Goal: Task Accomplishment & Management: Manage account settings

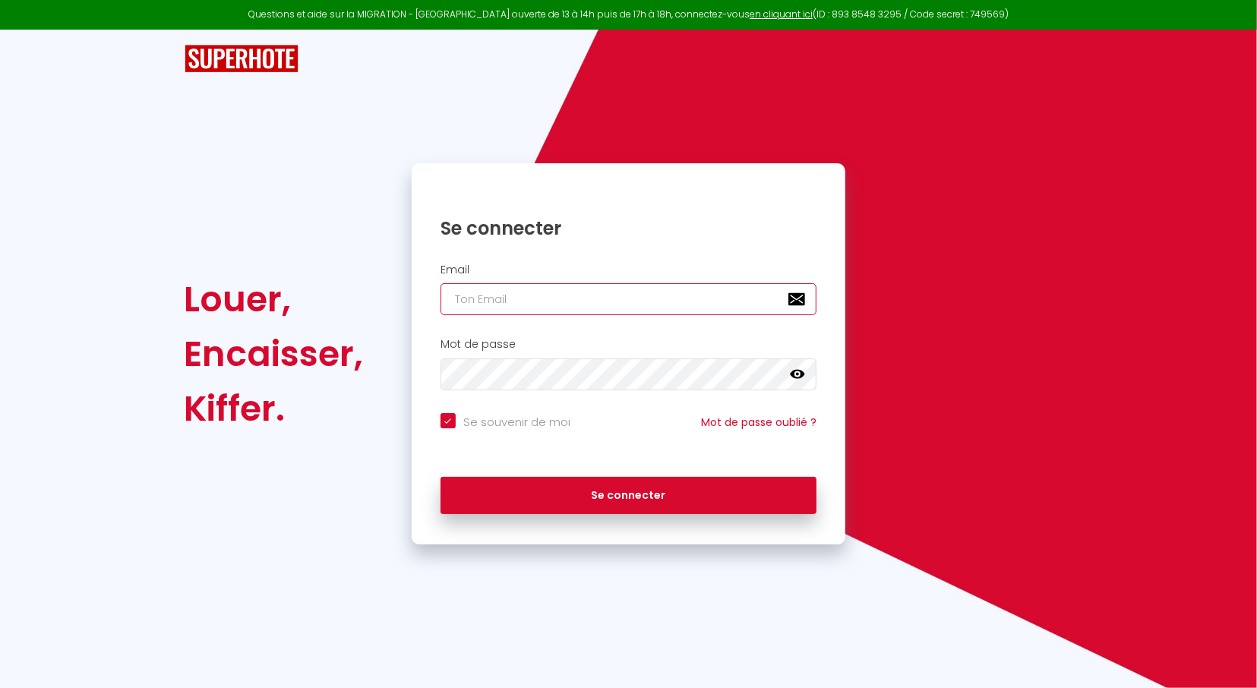
click at [669, 297] on input "email" at bounding box center [628, 299] width 377 height 32
type input "[EMAIL_ADDRESS][DOMAIN_NAME]"
checkbox input "true"
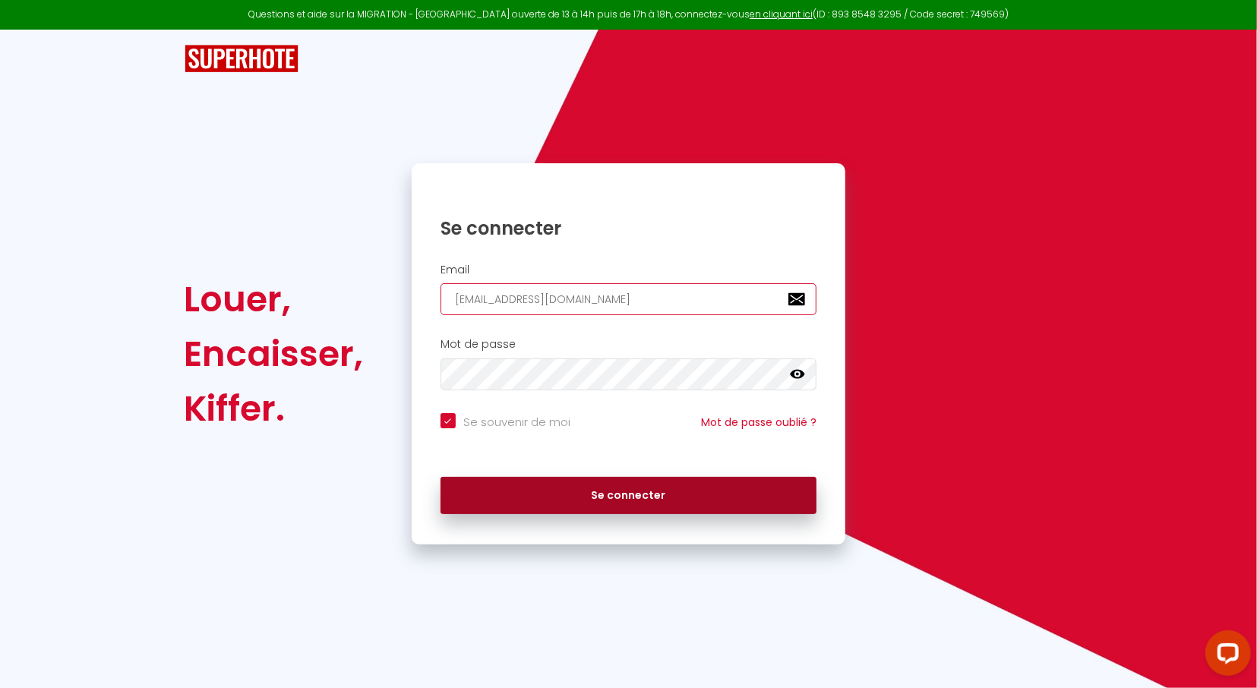
type input "[EMAIL_ADDRESS][DOMAIN_NAME]"
click at [637, 498] on button "Se connecter" at bounding box center [628, 496] width 377 height 38
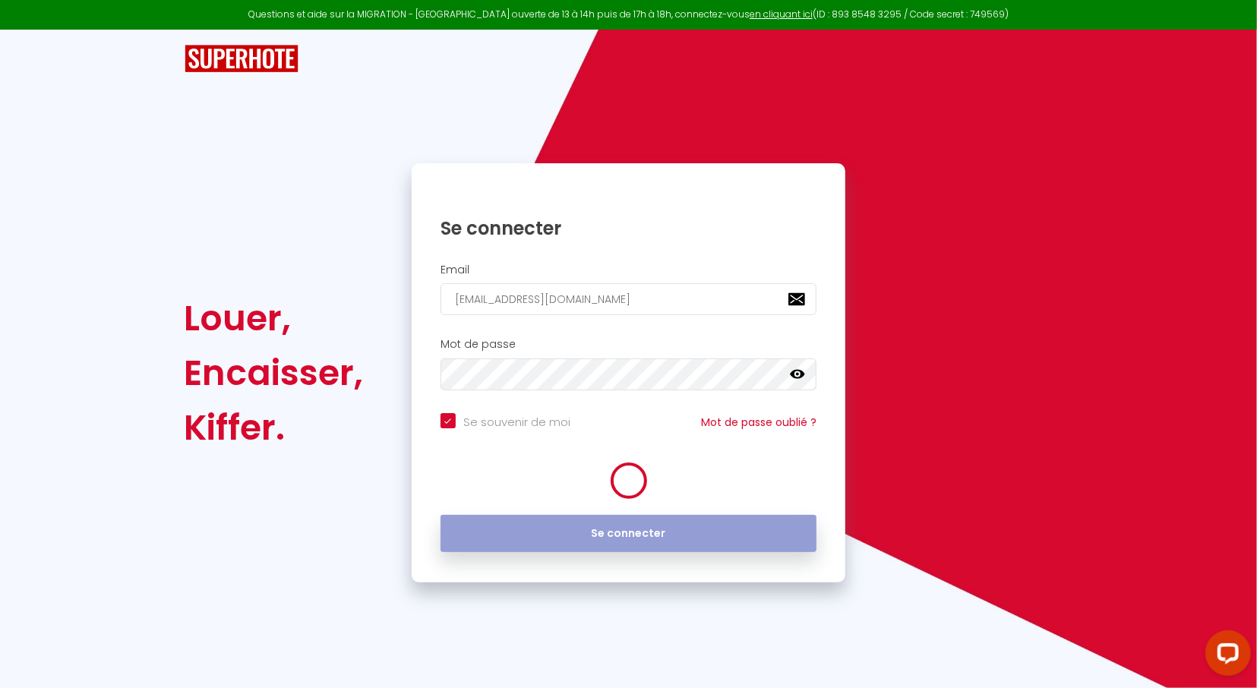
checkbox input "true"
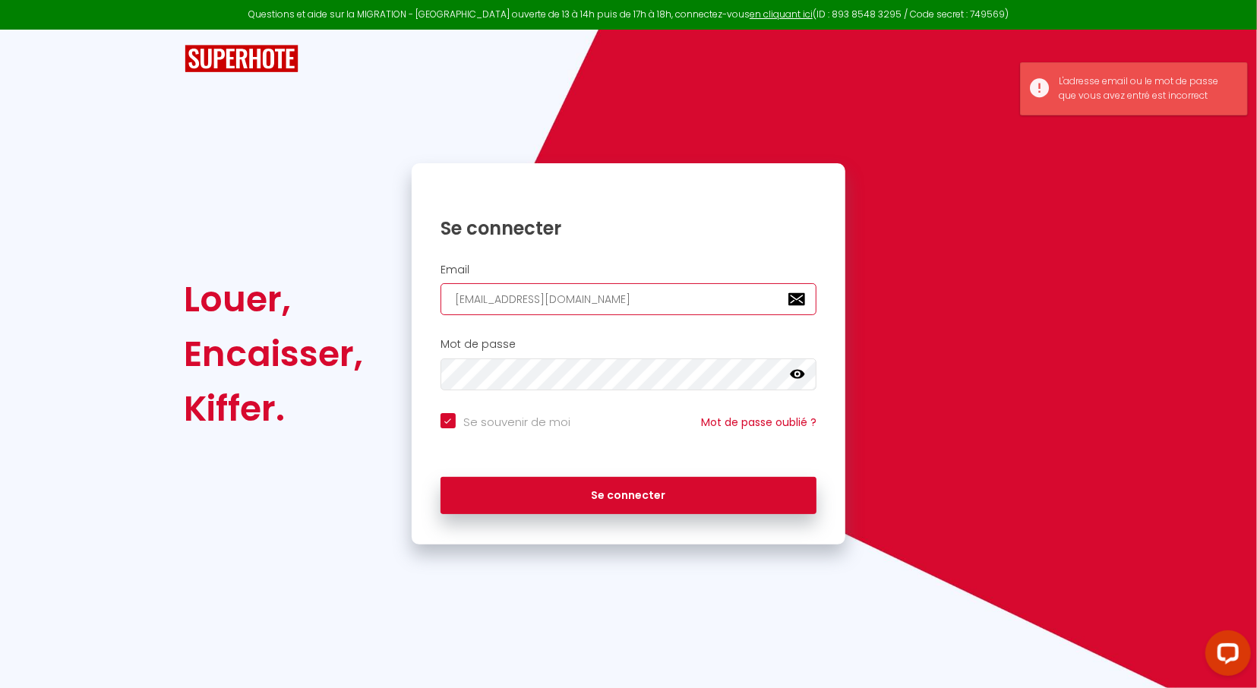
drag, startPoint x: 588, startPoint y: 298, endPoint x: 365, endPoint y: 286, distance: 223.6
click at [440, 291] on input "[EMAIL_ADDRESS][DOMAIN_NAME]" at bounding box center [628, 299] width 377 height 32
checkbox input "true"
type input "[PERSON_NAME][EMAIL_ADDRESS][DOMAIN_NAME]"
checkbox input "true"
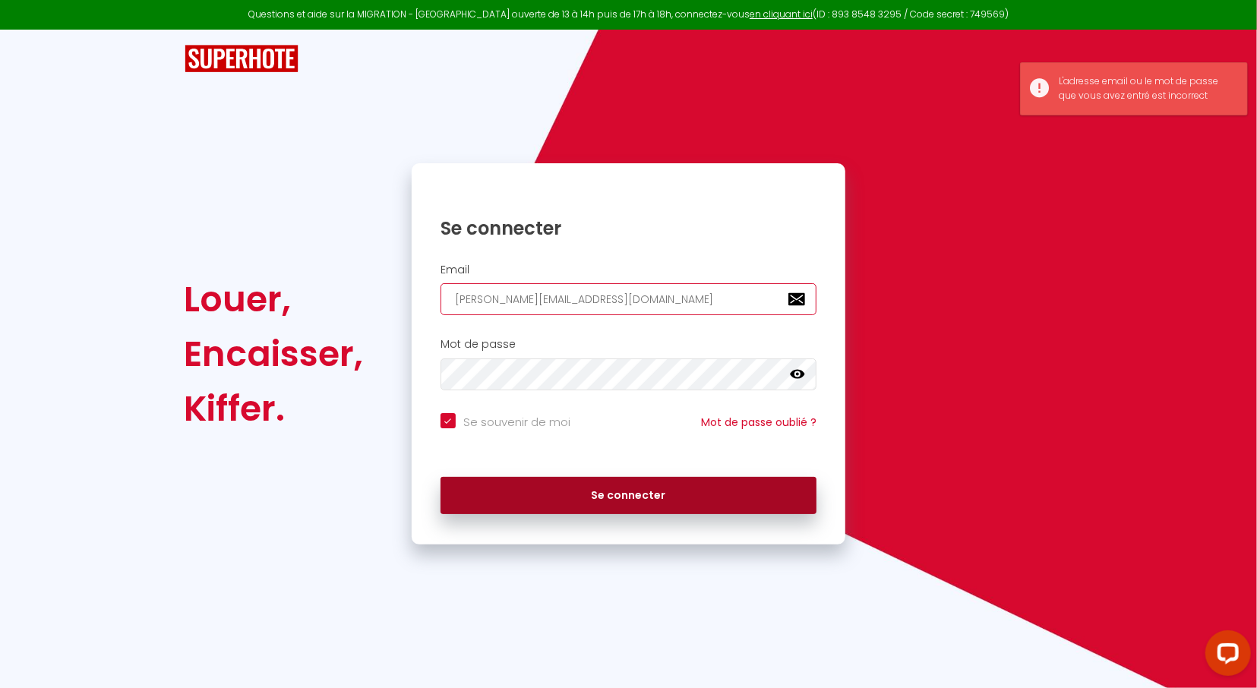
type input "[PERSON_NAME][EMAIL_ADDRESS][DOMAIN_NAME]"
click at [570, 490] on button "Se connecter" at bounding box center [628, 496] width 377 height 38
checkbox input "true"
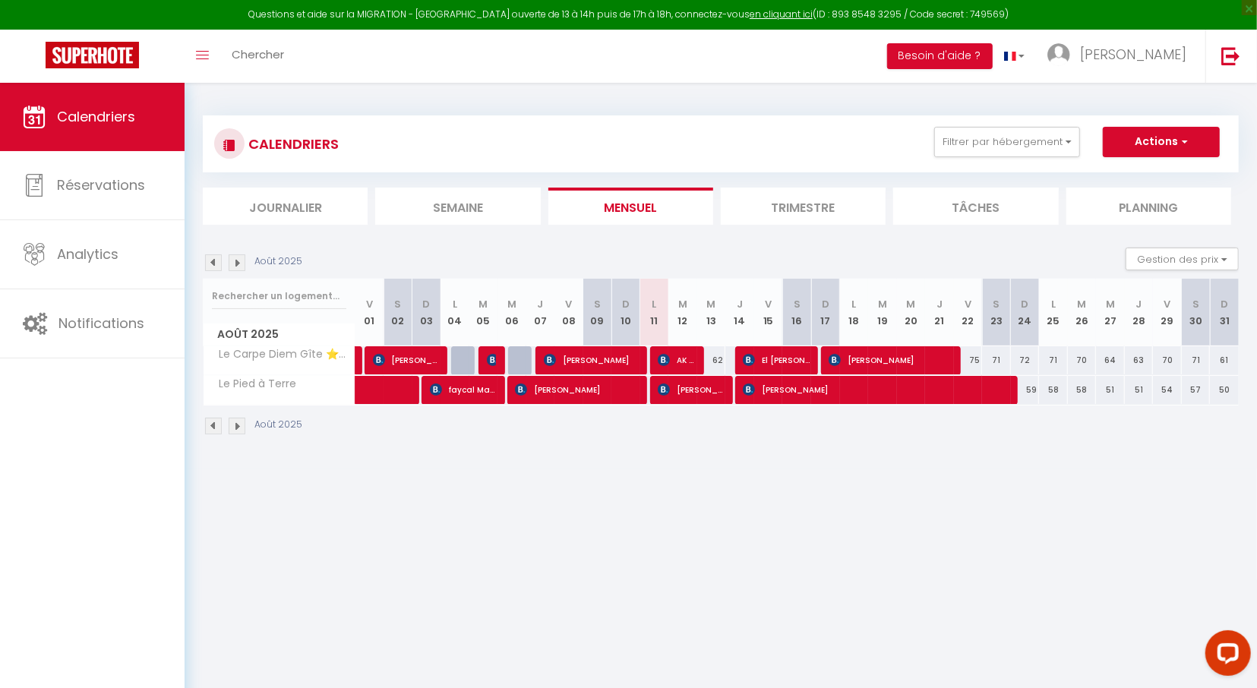
click at [239, 264] on img at bounding box center [237, 262] width 17 height 17
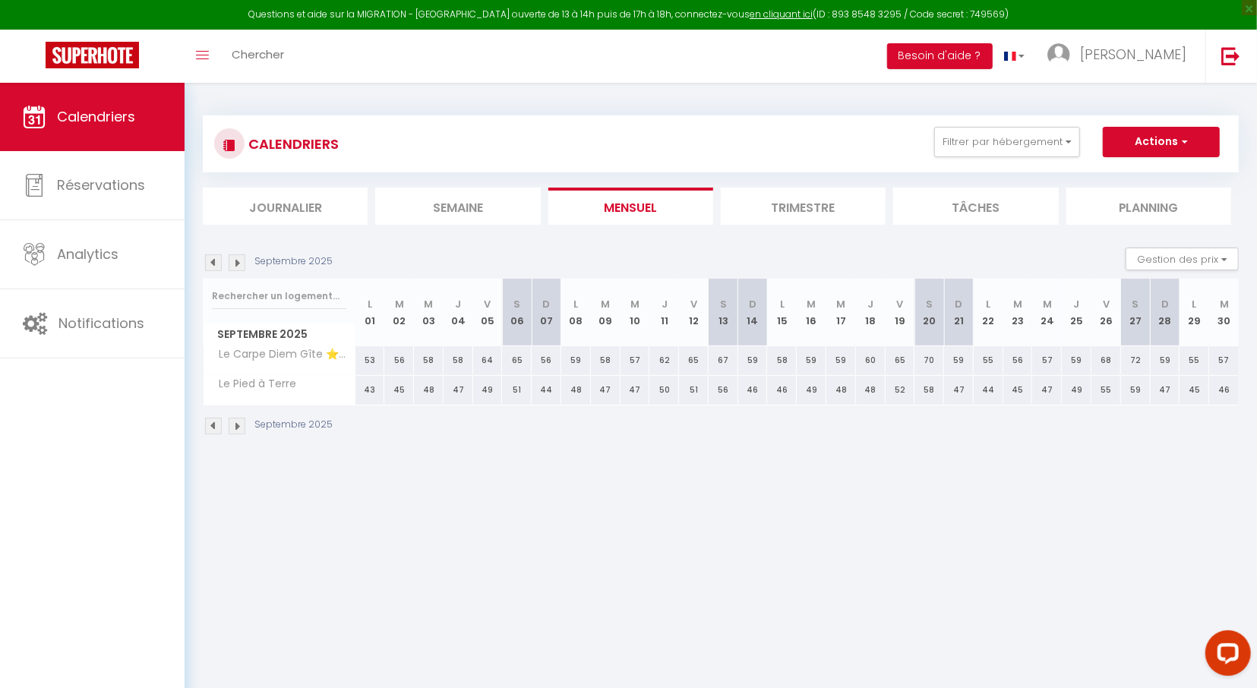
click at [216, 257] on img at bounding box center [213, 262] width 17 height 17
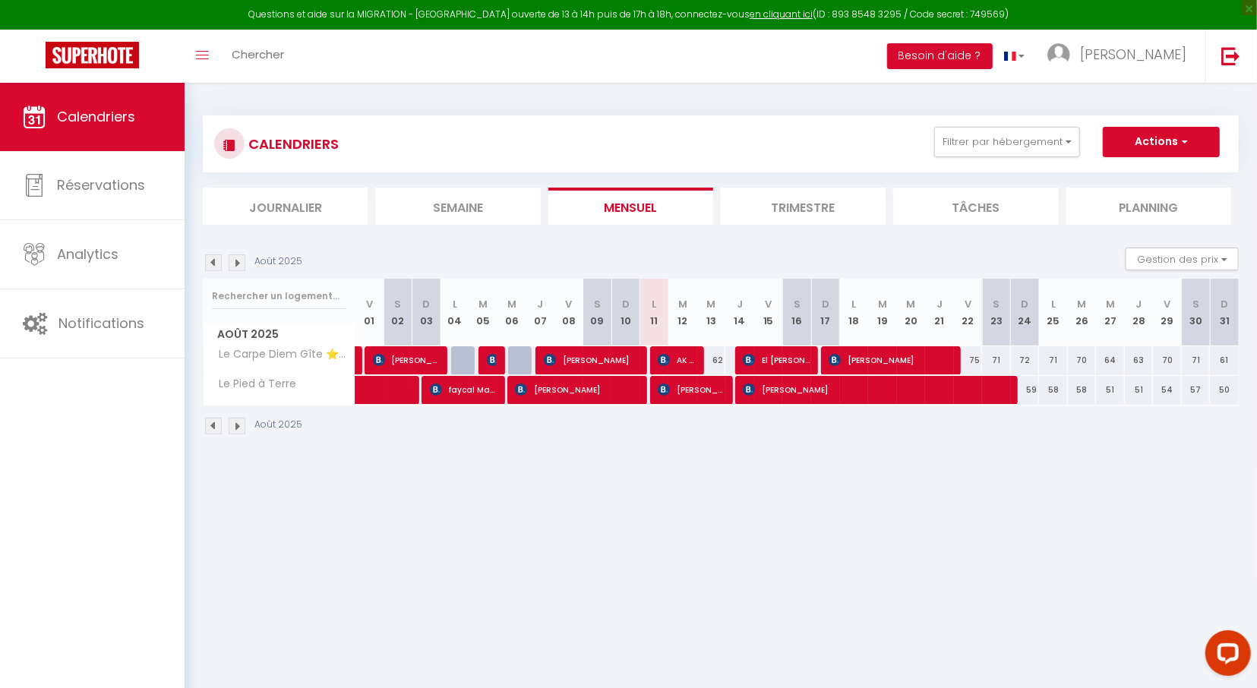
click at [236, 261] on img at bounding box center [237, 262] width 17 height 17
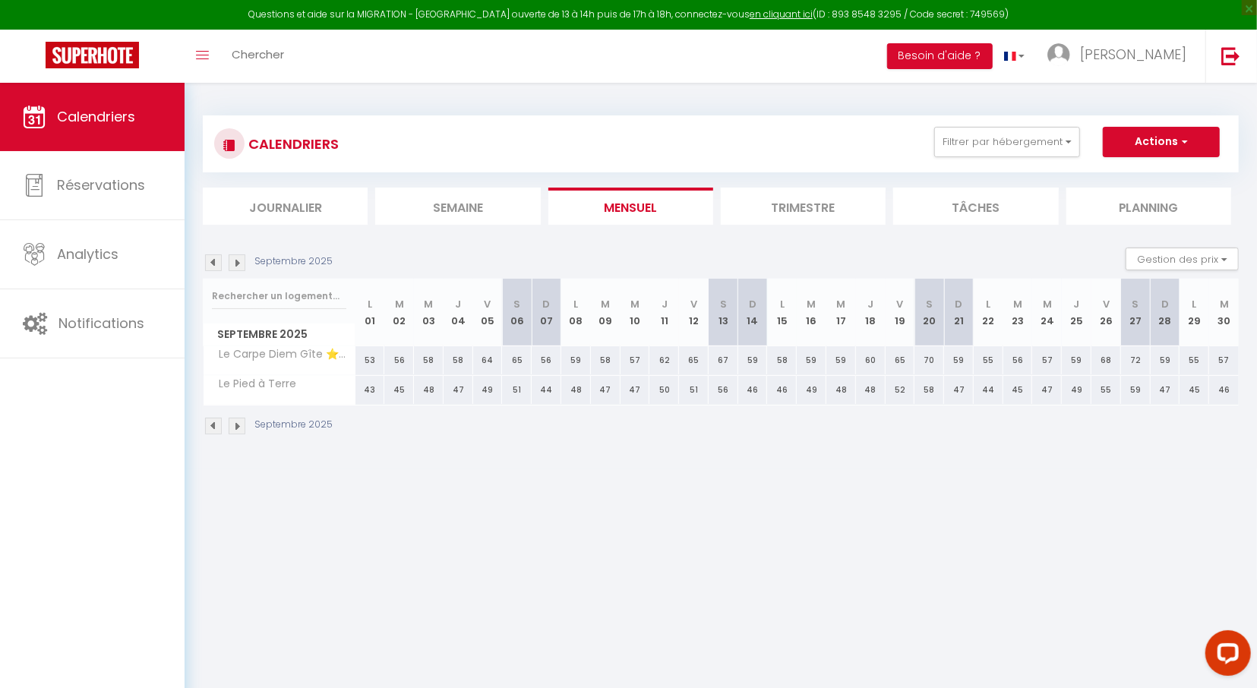
click at [220, 260] on img at bounding box center [213, 262] width 17 height 17
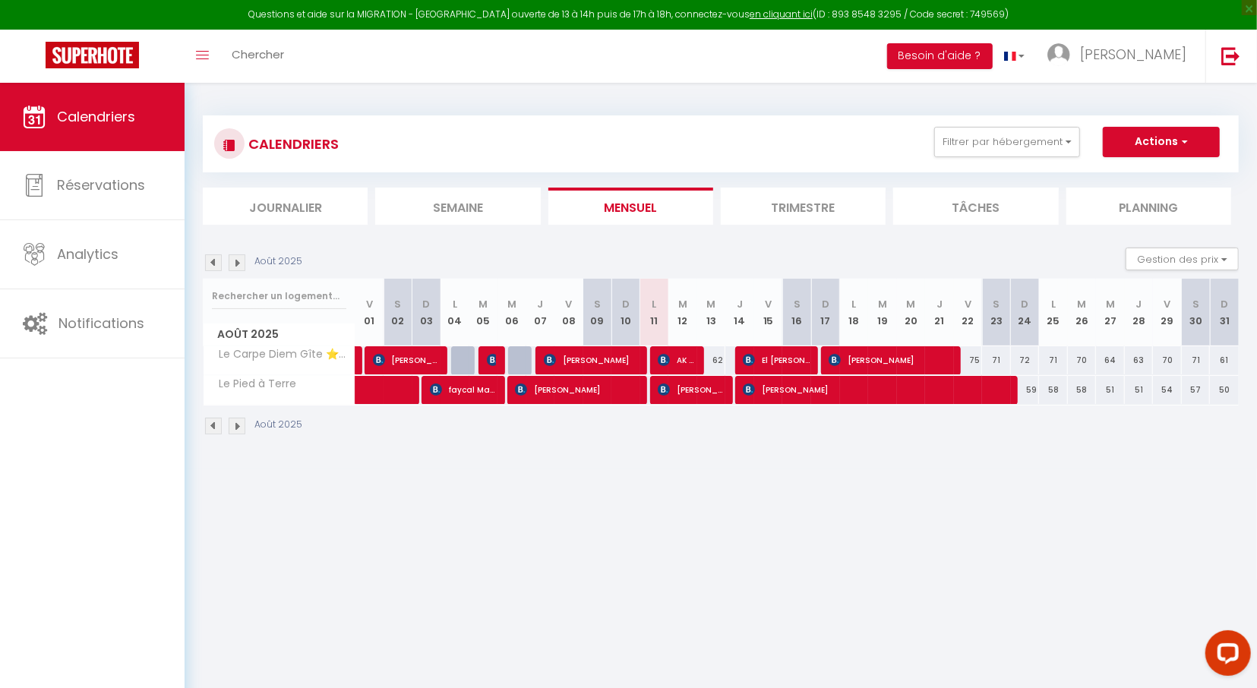
click at [687, 503] on body "Questions et aide sur la MIGRATION - [GEOGRAPHIC_DATA] ouverte de 13 à 14h puis…" at bounding box center [628, 427] width 1257 height 688
